Goal: Transaction & Acquisition: Purchase product/service

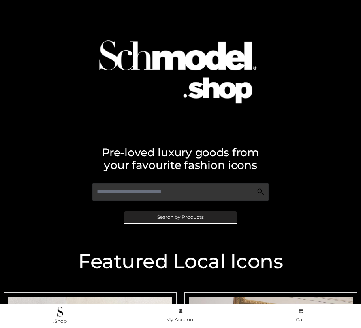
click at [180, 216] on span "Search by Products" at bounding box center [180, 217] width 47 height 5
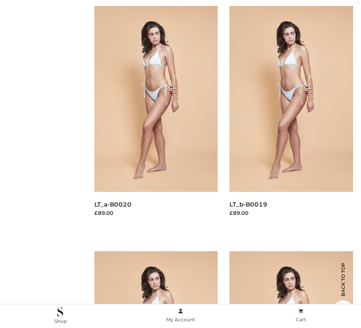
scroll to position [96, 0]
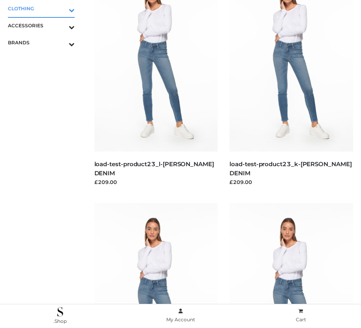
click at [60, 8] on icon "Toggle Submenu" at bounding box center [30, 10] width 88 height 9
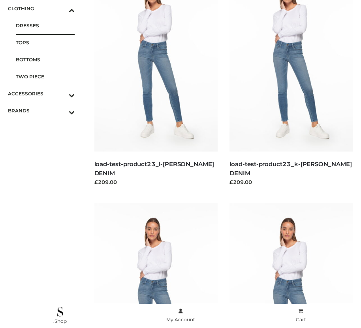
click at [45, 25] on span "DRESSES" at bounding box center [45, 25] width 59 height 9
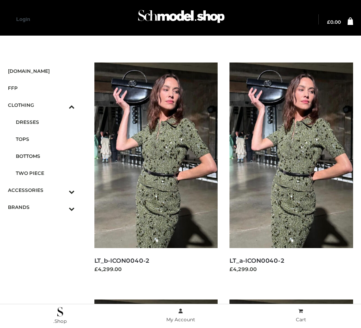
scroll to position [903, 0]
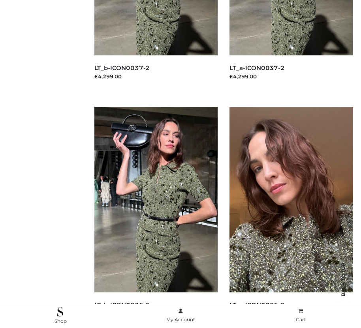
click at [291, 217] on img at bounding box center [292, 199] width 124 height 185
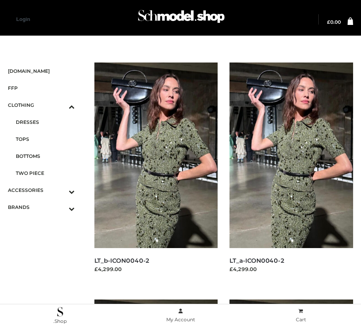
scroll to position [1139, 0]
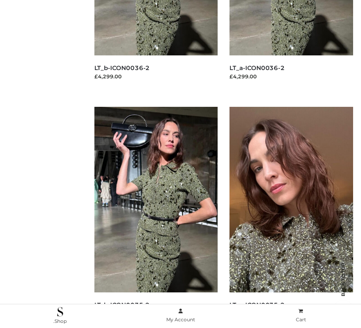
click at [291, 217] on img at bounding box center [292, 199] width 124 height 185
